Goal: Task Accomplishment & Management: Manage account settings

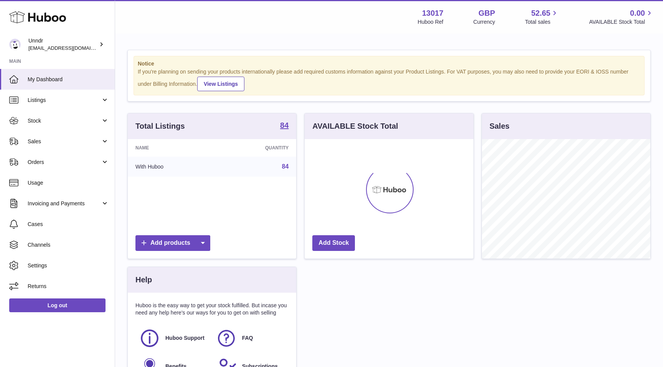
scroll to position [120, 168]
click at [64, 123] on span "Stock" at bounding box center [64, 120] width 73 height 7
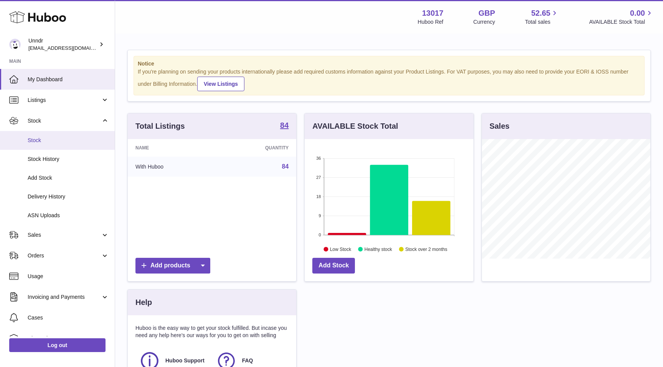
click at [45, 143] on span "Stock" at bounding box center [68, 140] width 81 height 7
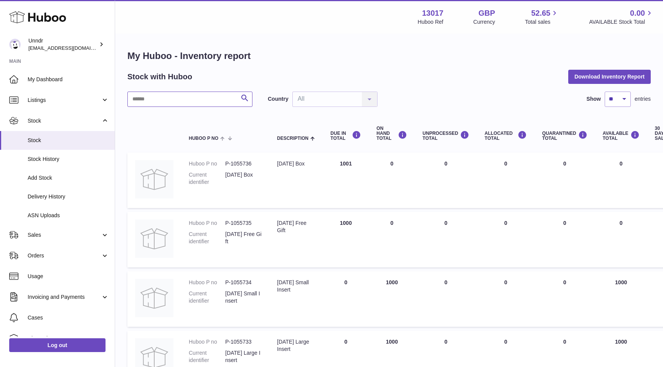
click at [172, 99] on input "text" at bounding box center [189, 99] width 125 height 15
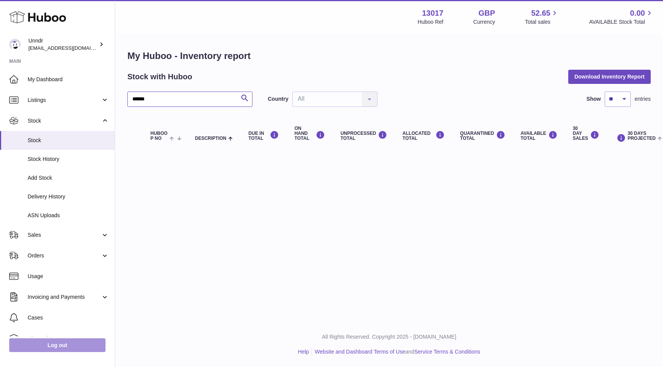
type input "******"
click at [67, 347] on link "Log out" at bounding box center [57, 346] width 96 height 14
